Goal: Information Seeking & Learning: Learn about a topic

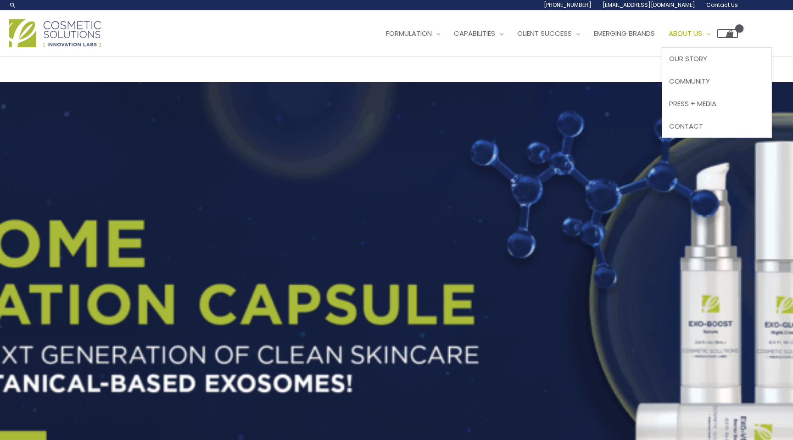
click at [701, 38] on link "About Us" at bounding box center [690, 34] width 56 height 28
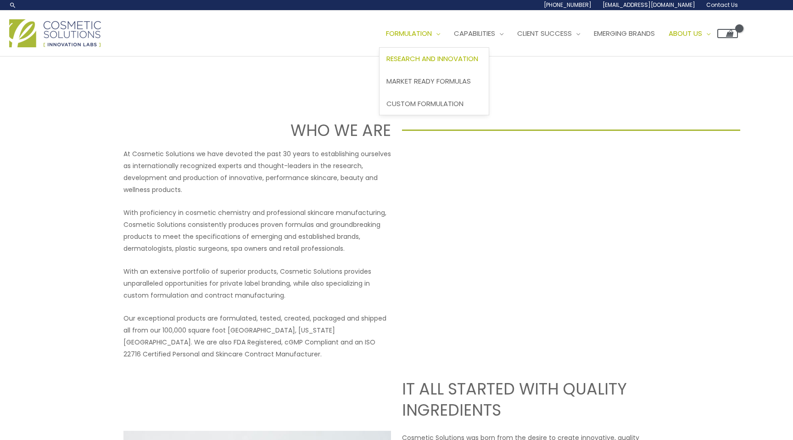
click at [426, 57] on span "Research and Innovation" at bounding box center [433, 59] width 92 height 10
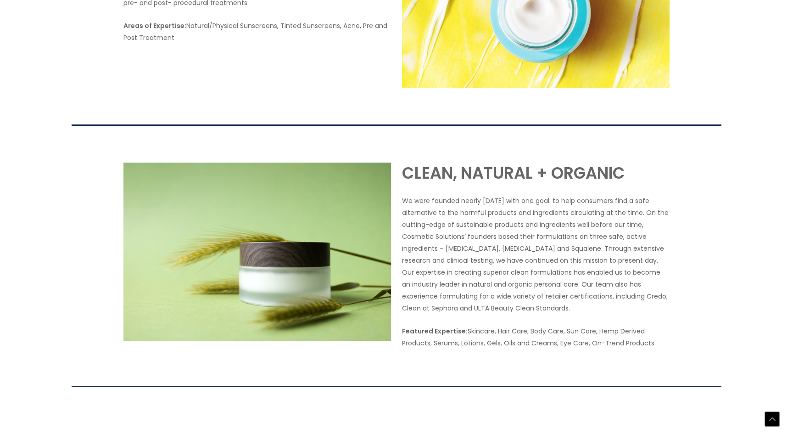
scroll to position [1710, 0]
